Goal: Information Seeking & Learning: Understand process/instructions

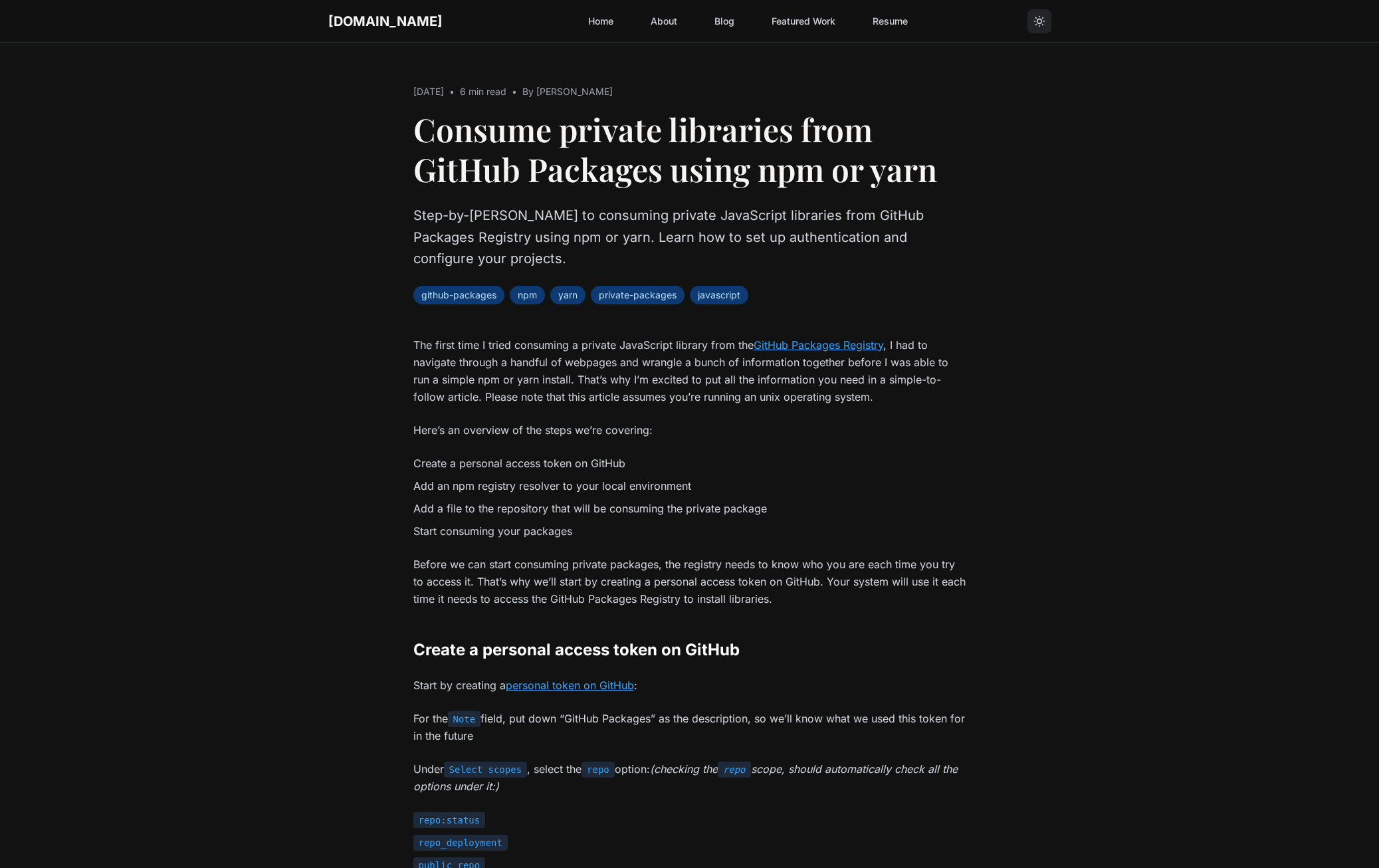
click at [468, 222] on p "Step-by-[PERSON_NAME] to consuming private JavaScript libraries from GitHub Pac…" at bounding box center [690, 237] width 553 height 66
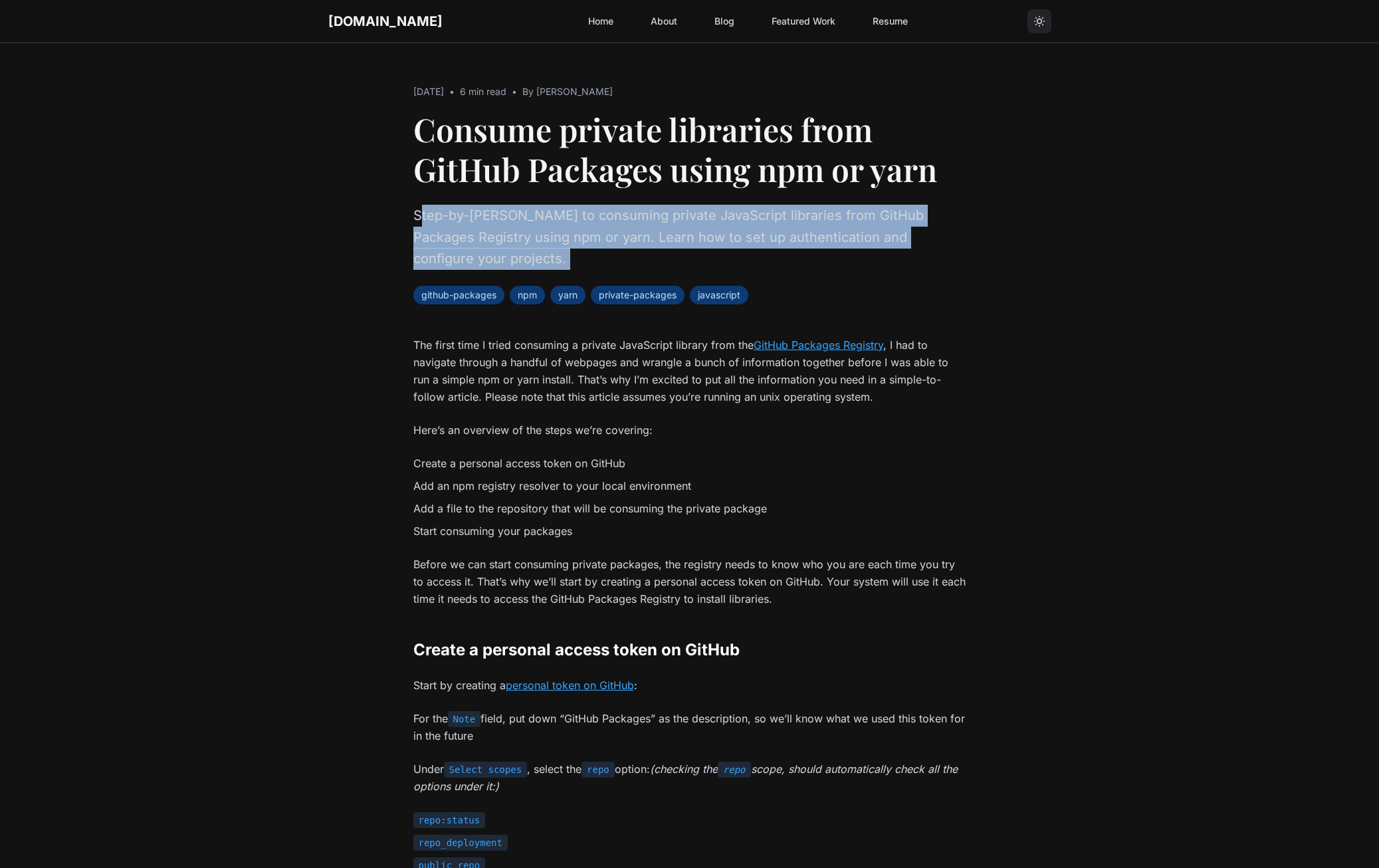
click at [468, 222] on p "Step-by-[PERSON_NAME] to consuming private JavaScript libraries from GitHub Pac…" at bounding box center [690, 237] width 553 height 66
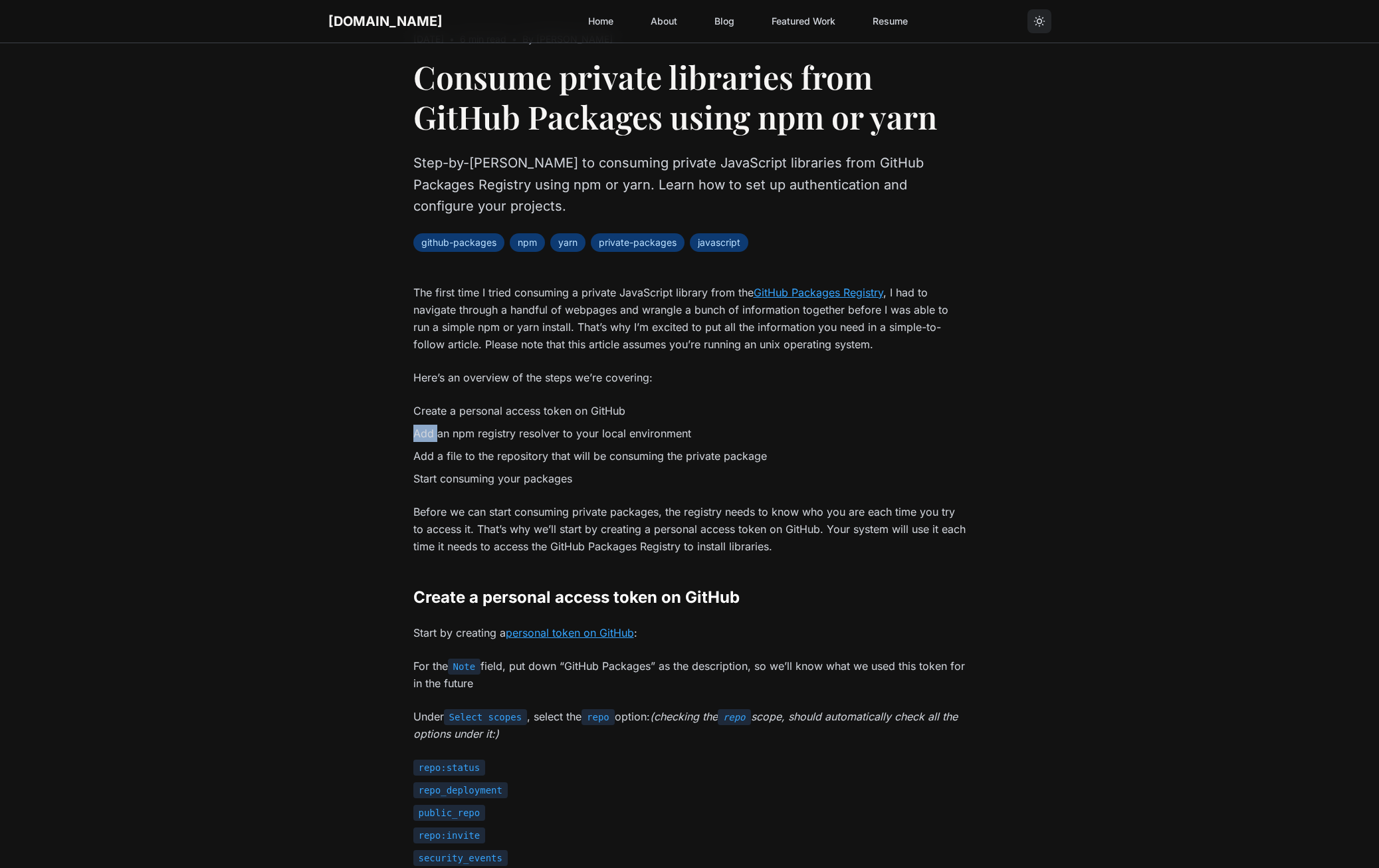
scroll to position [133, 0]
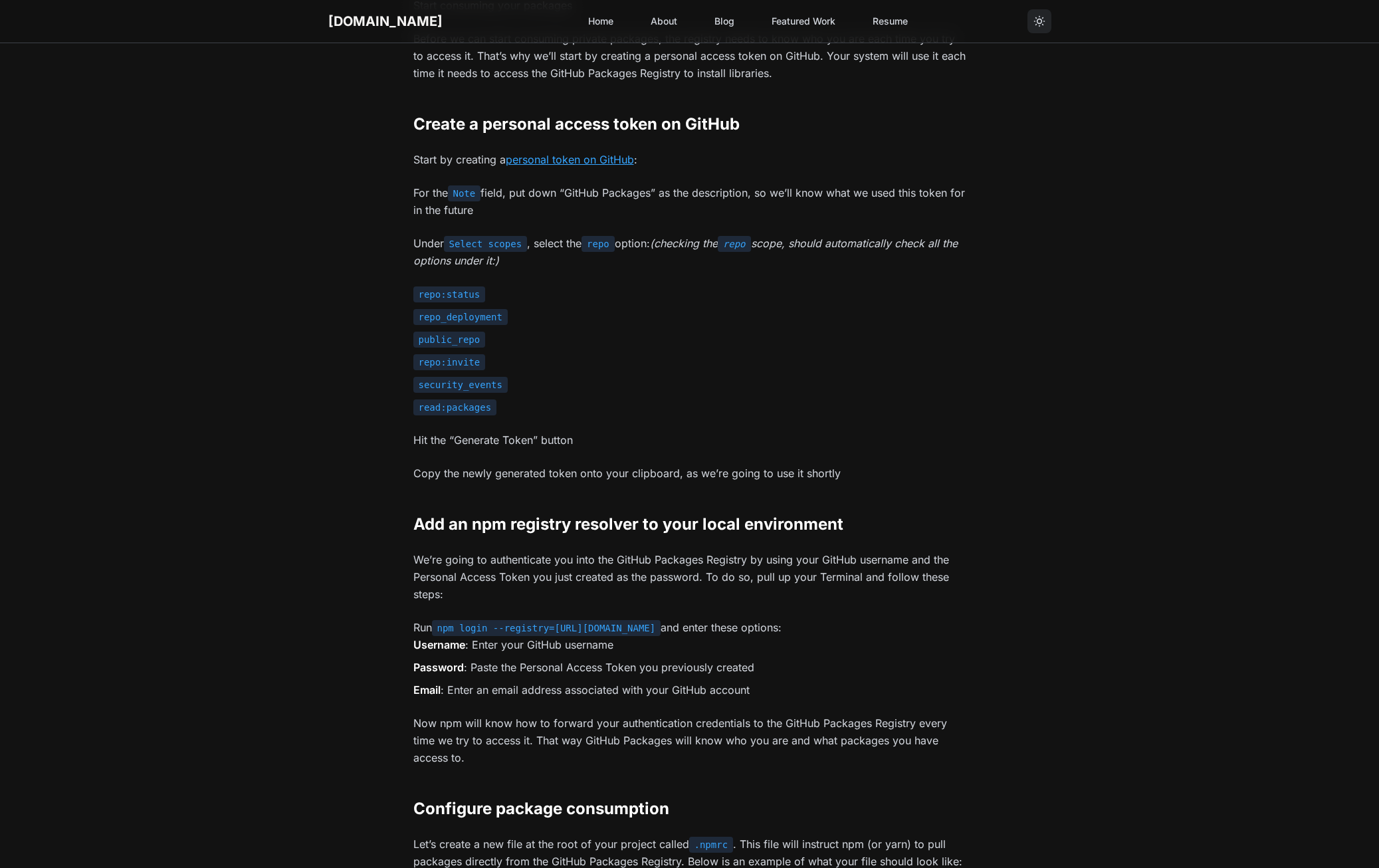
scroll to position [598, 0]
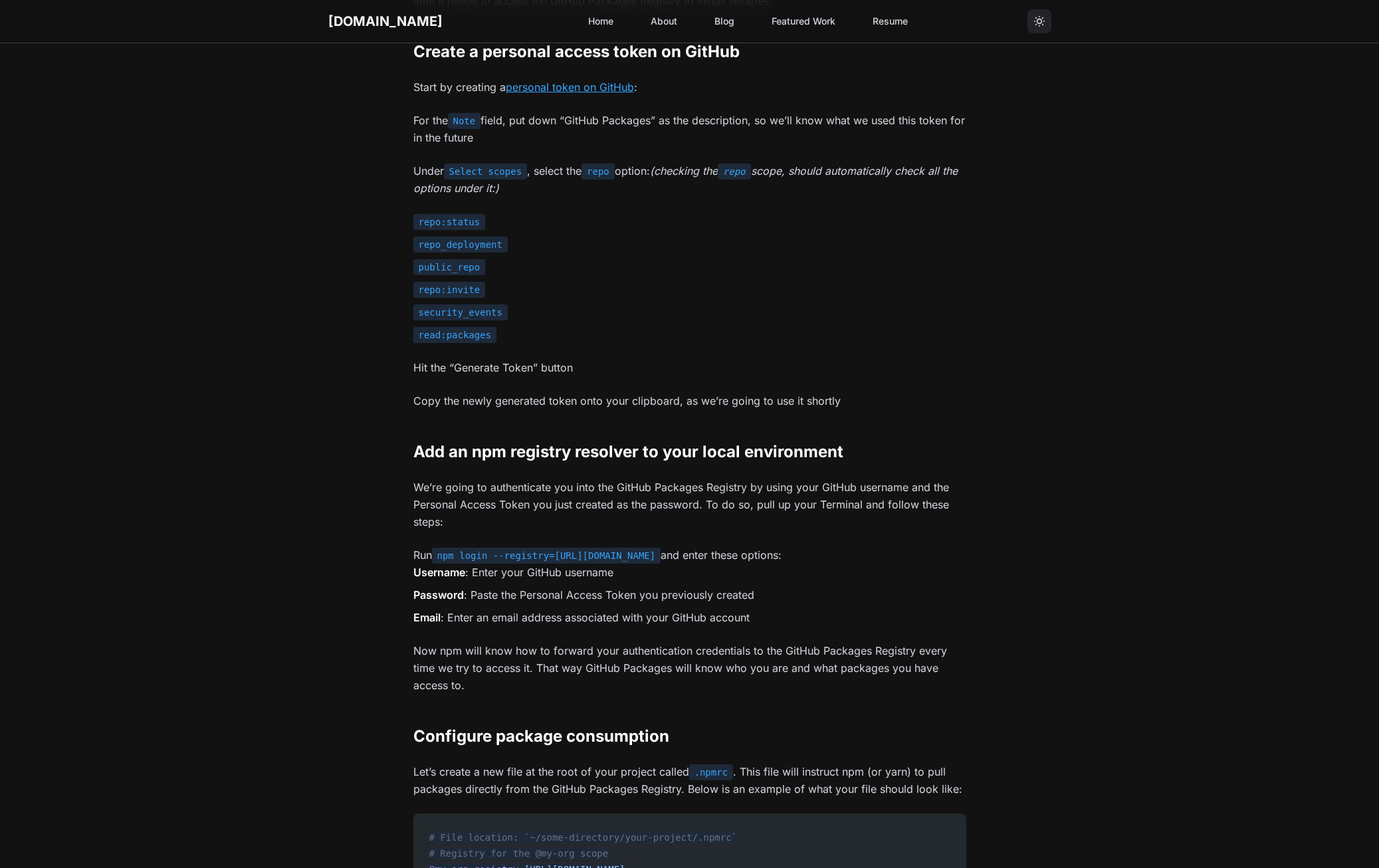
click at [414, 456] on h2 "Add an npm registry resolver to your local environment" at bounding box center [690, 452] width 553 height 21
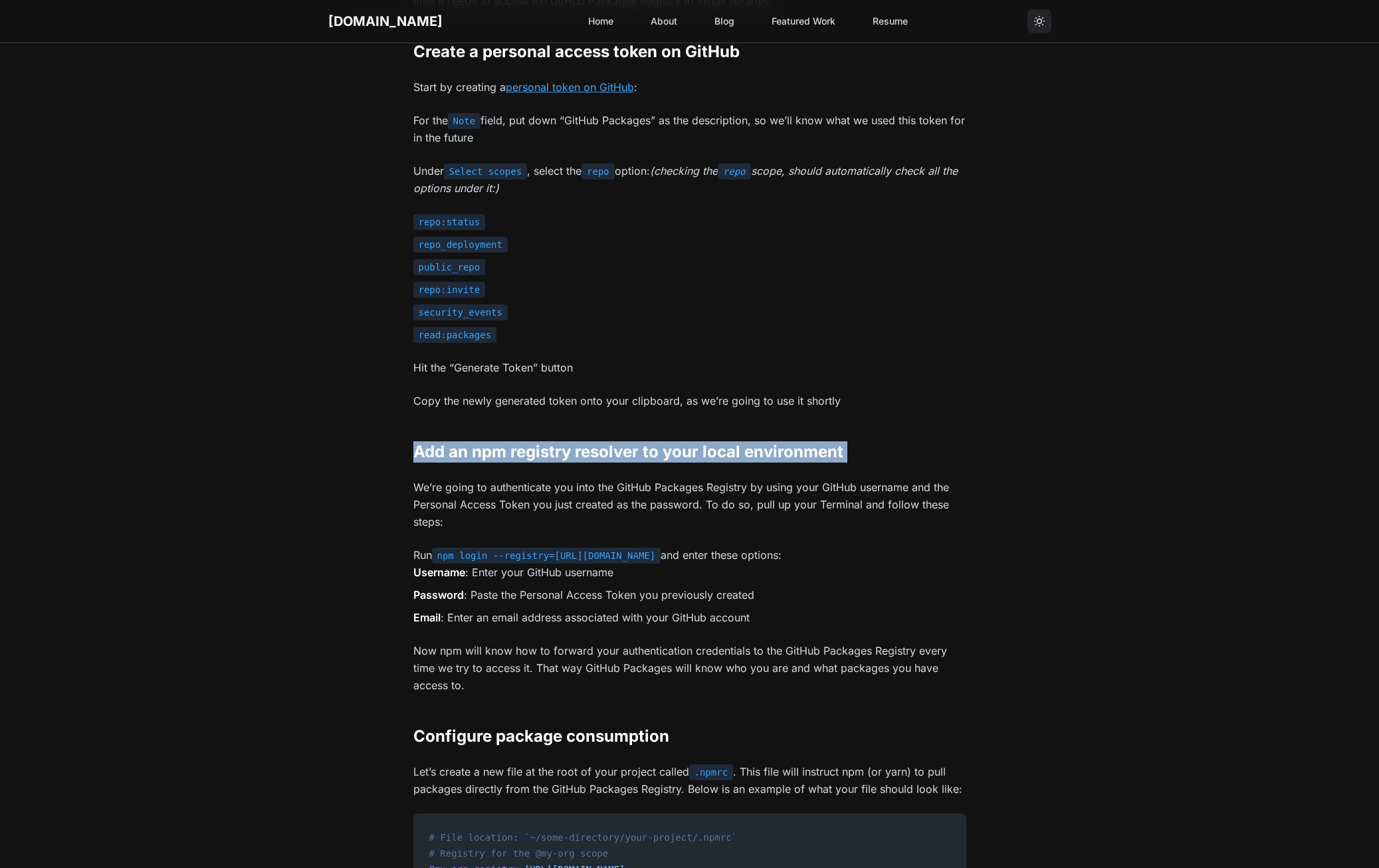
click at [414, 456] on h2 "Add an npm registry resolver to your local environment" at bounding box center [690, 452] width 553 height 21
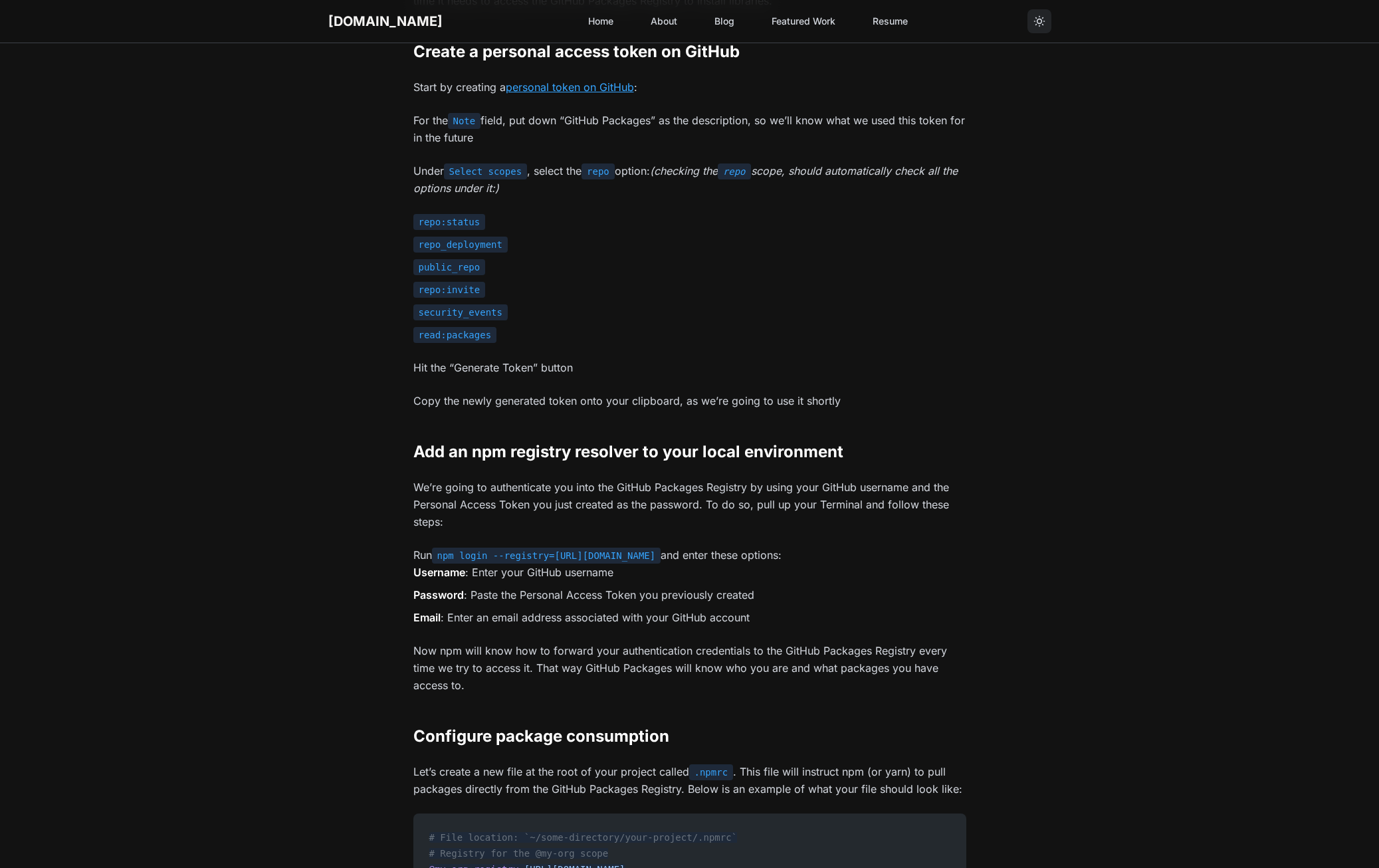
drag, startPoint x: 413, startPoint y: 456, endPoint x: 463, endPoint y: 468, distance: 51.4
click at [463, 468] on div "The first time I tried consuming a private JavaScript library from the GitHub P…" at bounding box center [690, 876] width 553 height 2277
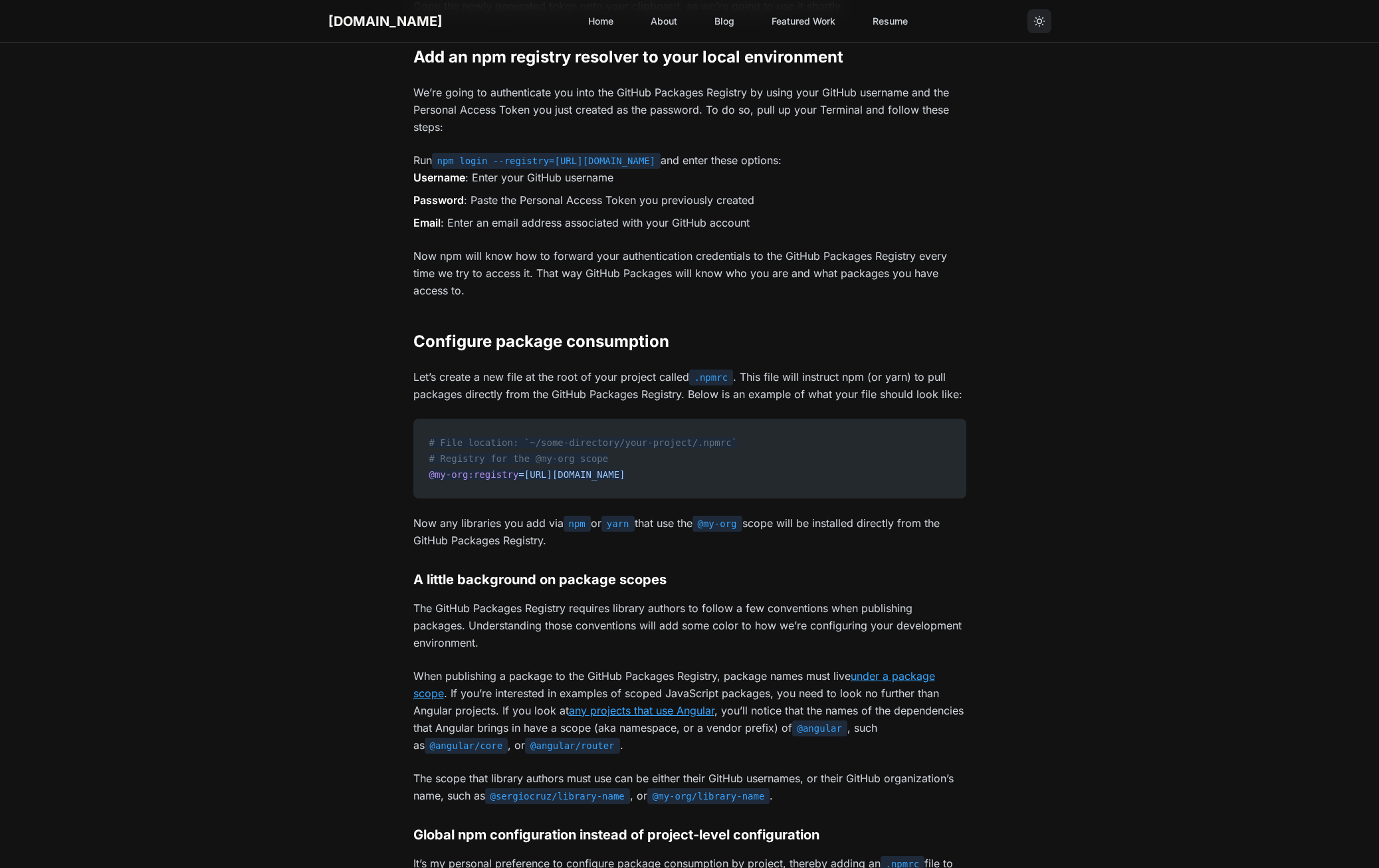
scroll to position [1129, 0]
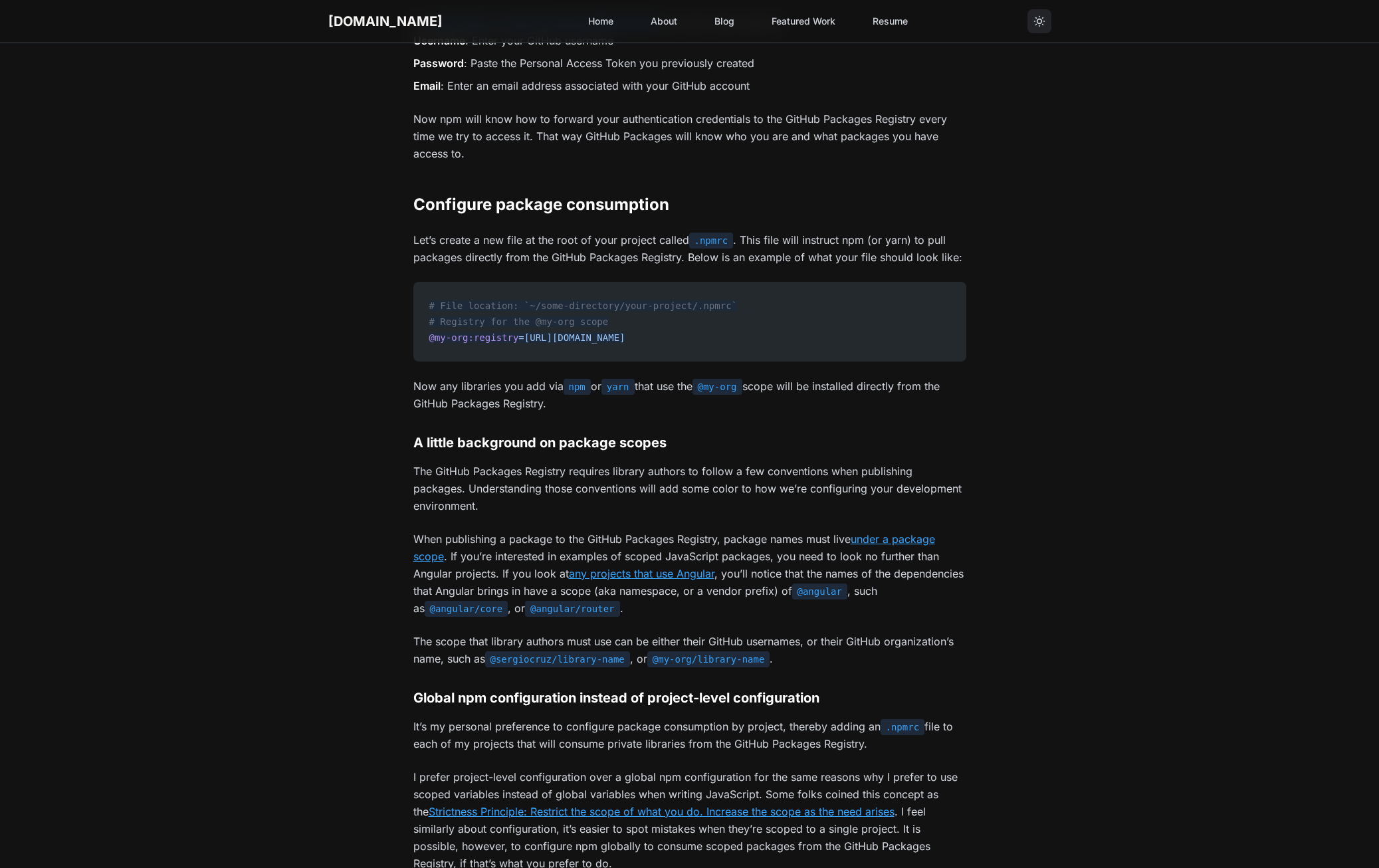
click at [509, 558] on p "When publishing a package to the GitHub Packages Registry, package names must l…" at bounding box center [690, 572] width 553 height 86
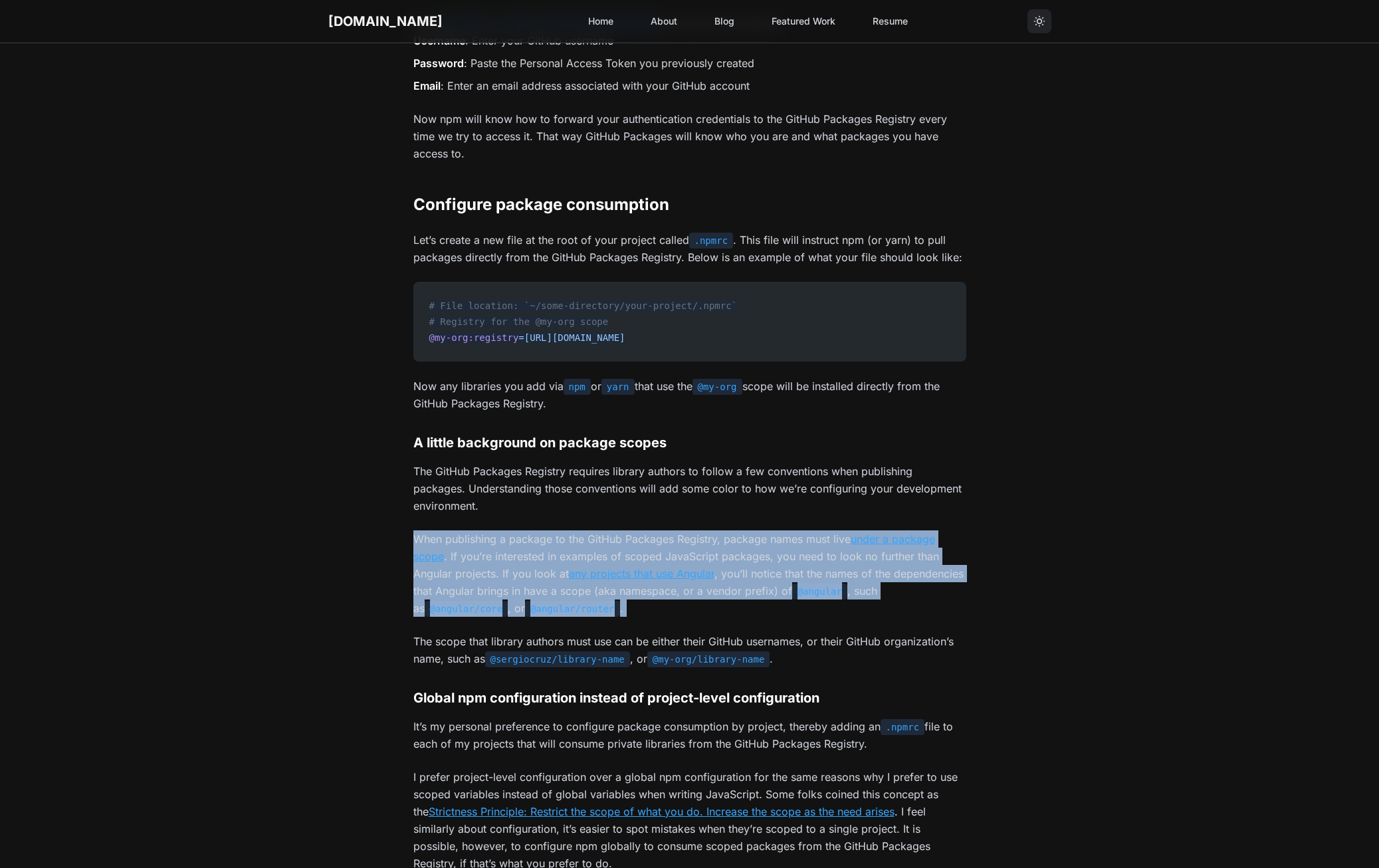
click at [509, 558] on p "When publishing a package to the GitHub Packages Registry, package names must l…" at bounding box center [690, 572] width 553 height 86
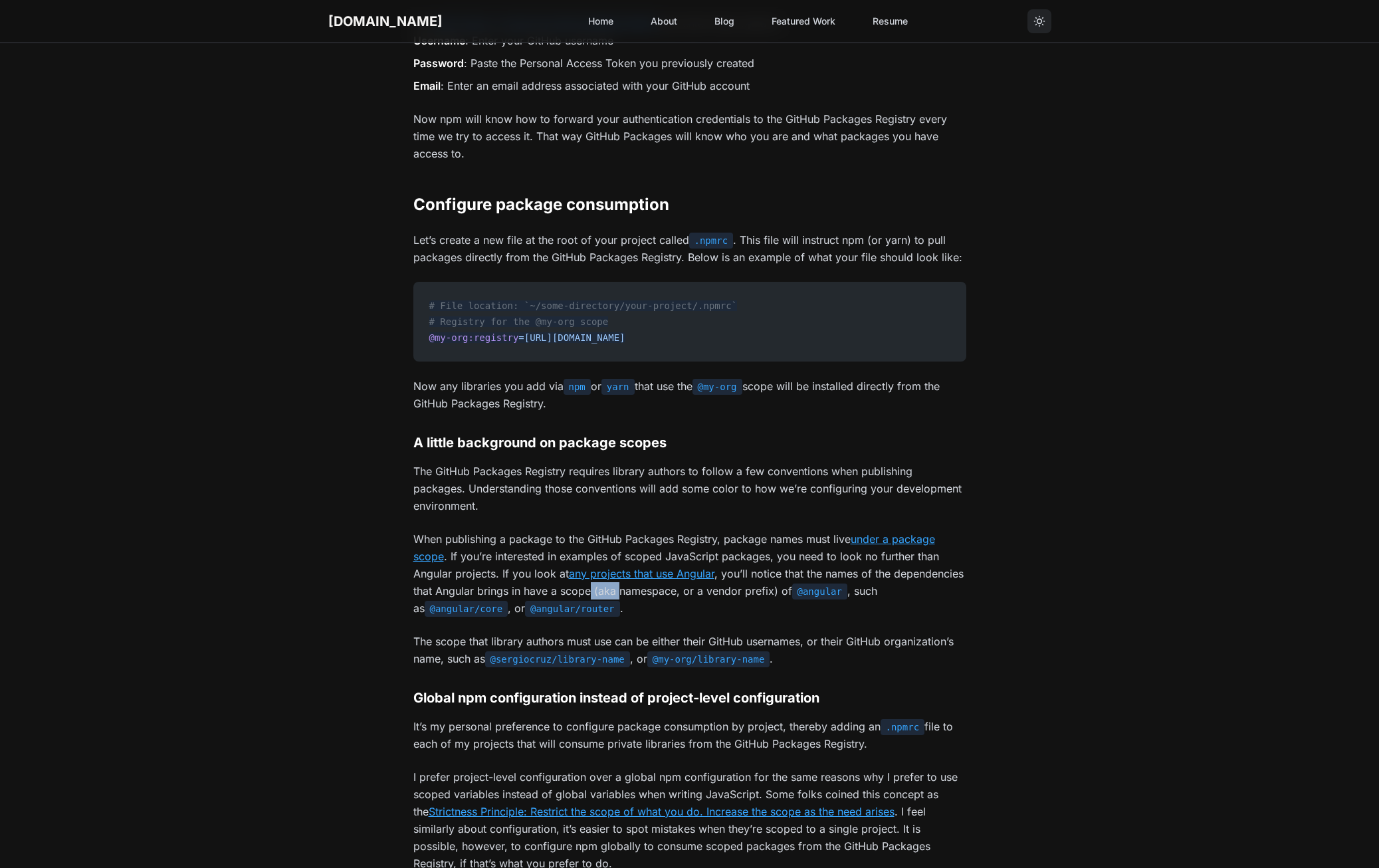
drag, startPoint x: 666, startPoint y: 592, endPoint x: 692, endPoint y: 595, distance: 26.2
click at [692, 595] on p "When publishing a package to the GitHub Packages Registry, package names must l…" at bounding box center [690, 572] width 553 height 86
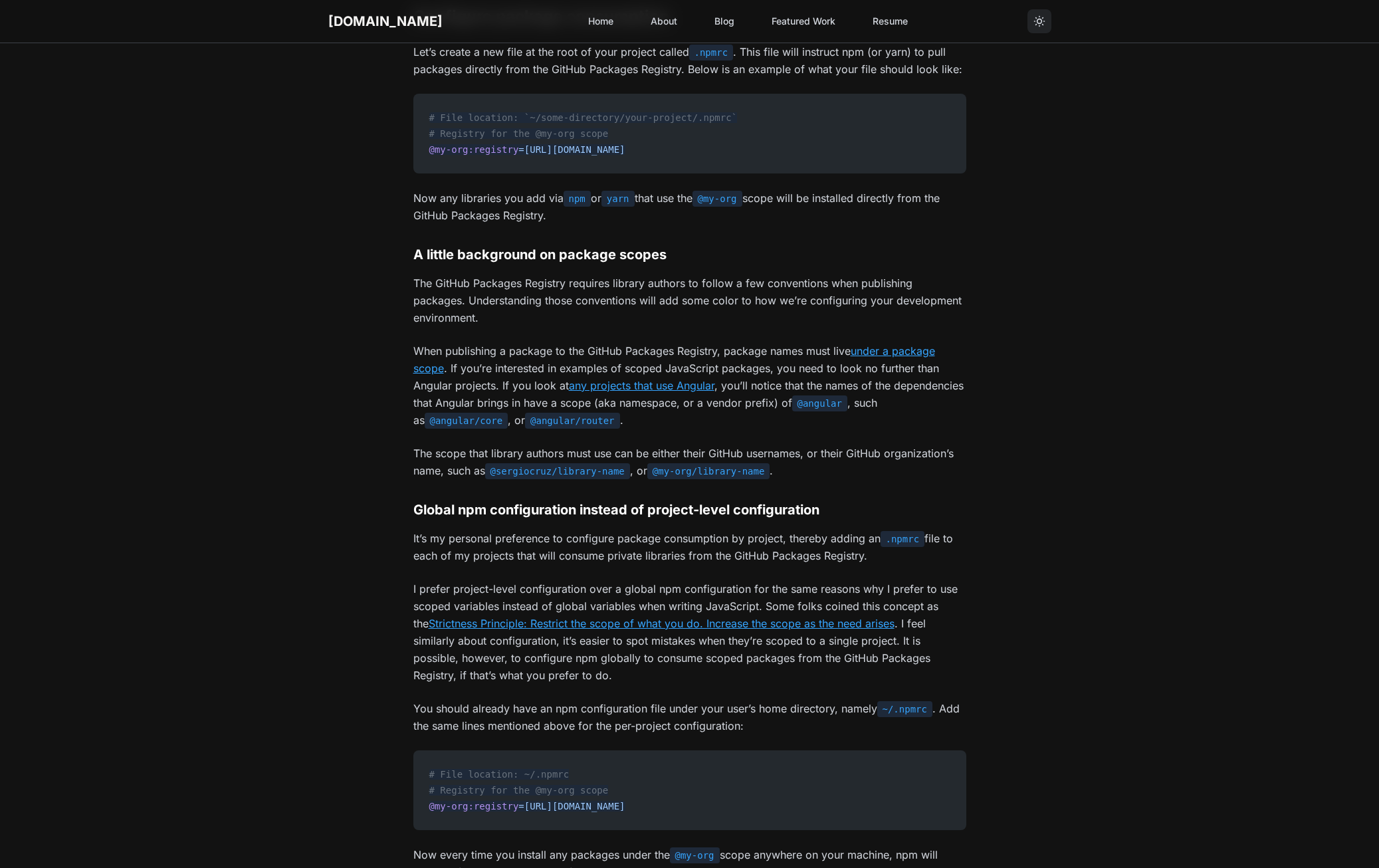
scroll to position [1329, 0]
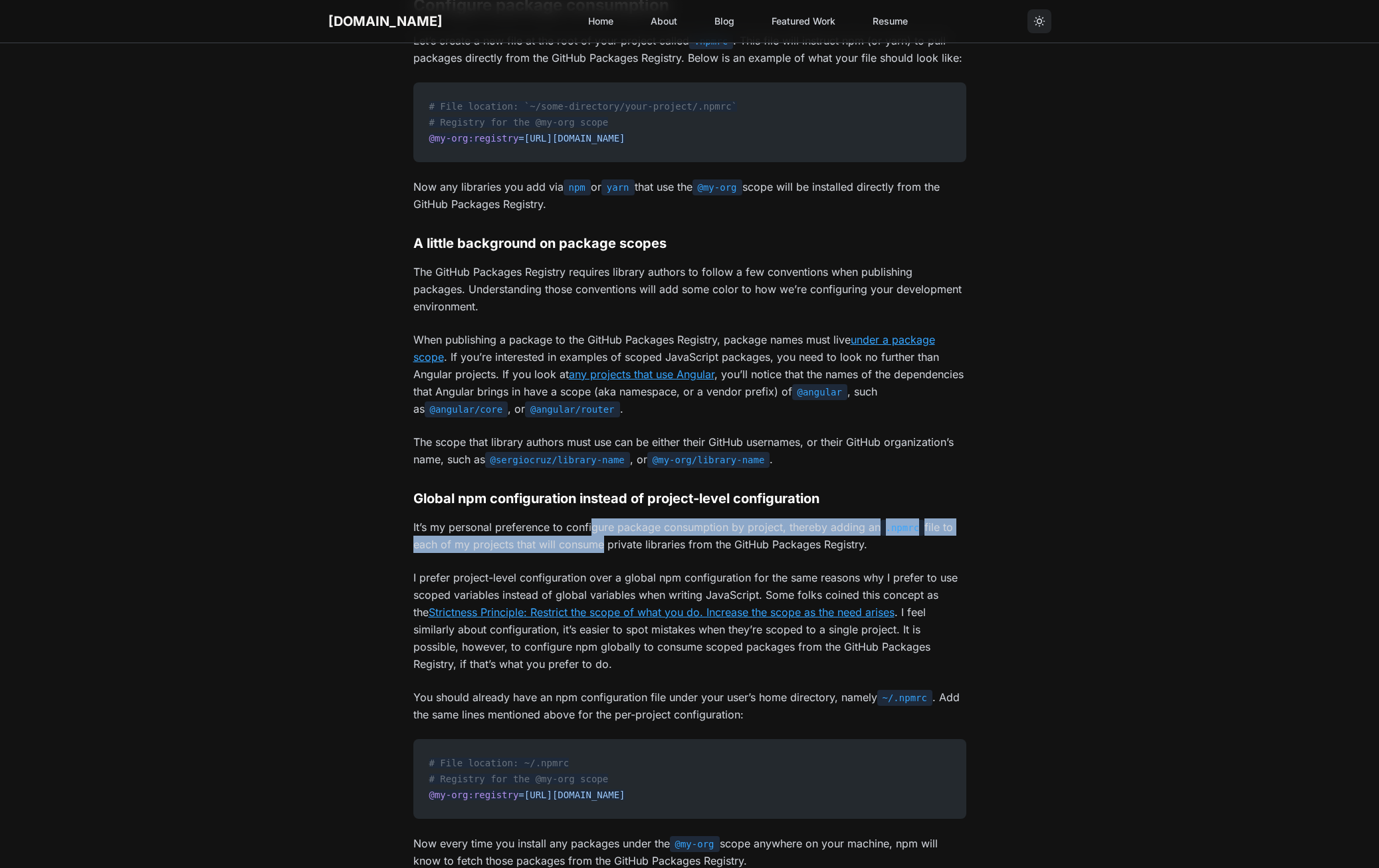
drag, startPoint x: 593, startPoint y: 529, endPoint x: 600, endPoint y: 541, distance: 13.9
click at [600, 541] on p "It’s my personal preference to configure package consumption by project, thereb…" at bounding box center [690, 536] width 553 height 34
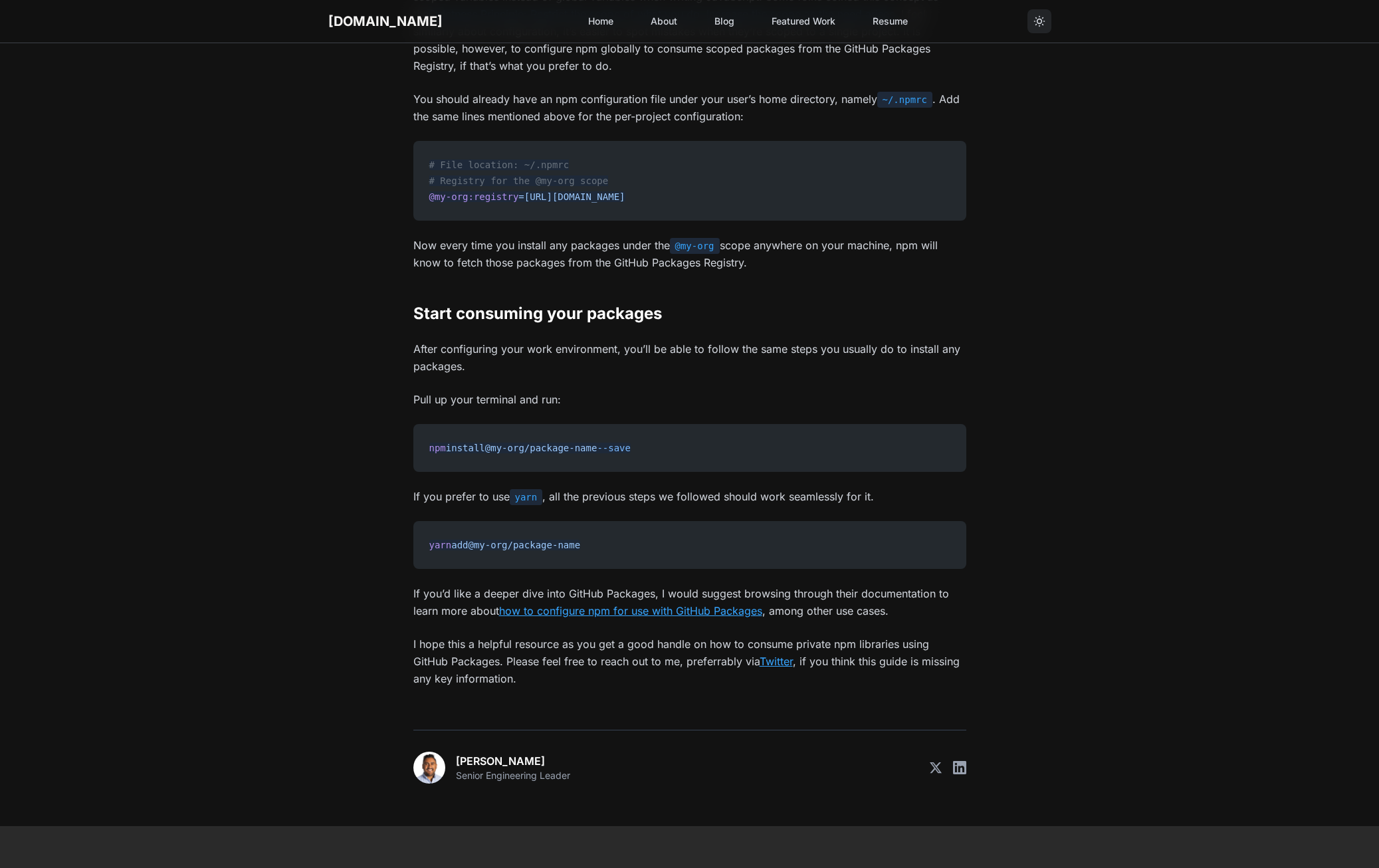
scroll to position [2059, 0]
